Goal: Transaction & Acquisition: Obtain resource

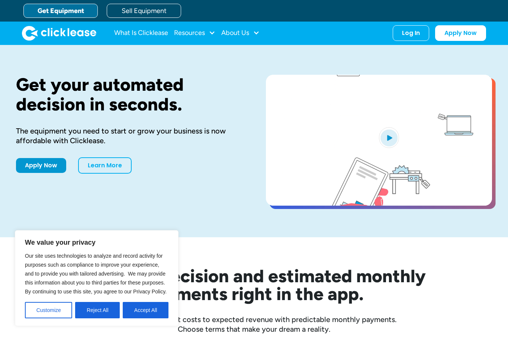
click at [142, 314] on button "Accept All" at bounding box center [146, 310] width 46 height 16
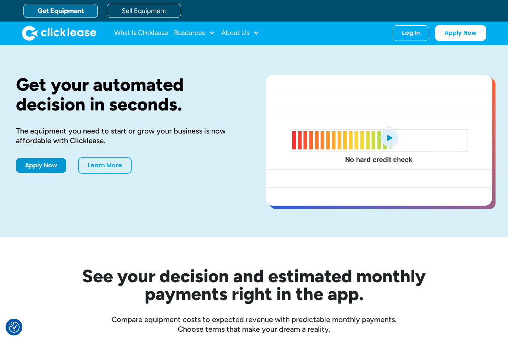
click at [200, 33] on div "Resources" at bounding box center [189, 33] width 31 height 0
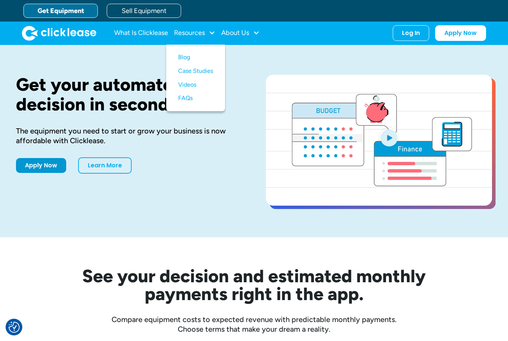
click at [48, 11] on link "Get Equipment" at bounding box center [60, 11] width 74 height 14
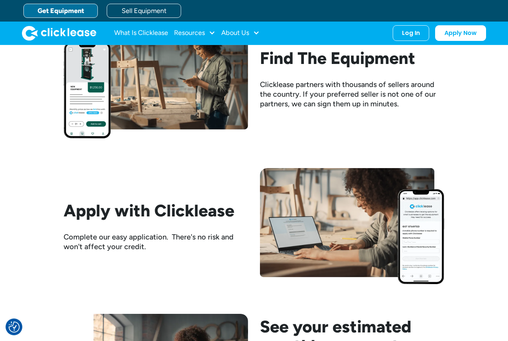
scroll to position [659, 0]
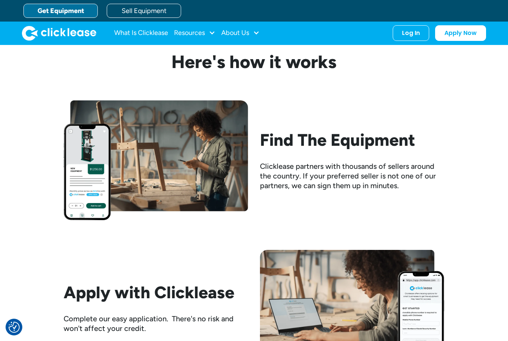
click at [78, 160] on img at bounding box center [156, 161] width 185 height 120
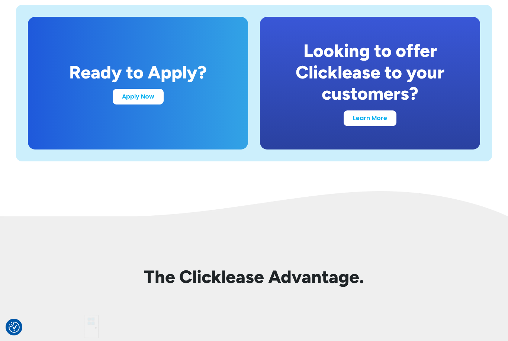
scroll to position [1571, 0]
